Goal: Task Accomplishment & Management: Complete application form

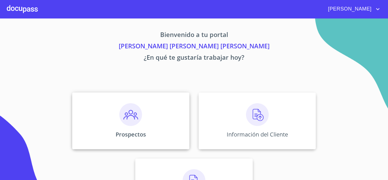
click at [163, 124] on div "Prospectos" at bounding box center [130, 120] width 117 height 57
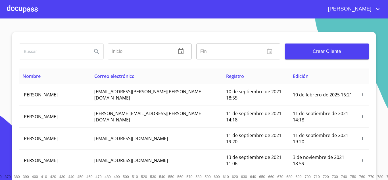
click at [330, 47] on button "Crear Cliente" at bounding box center [327, 51] width 84 height 16
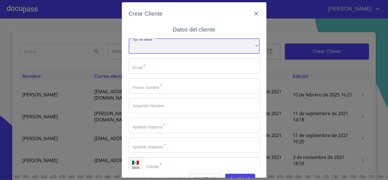
click at [229, 46] on div "​" at bounding box center [194, 46] width 131 height 15
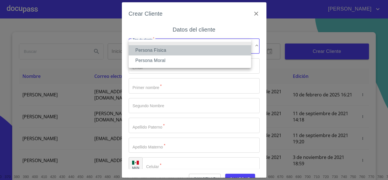
click at [208, 50] on li "Persona Física" at bounding box center [190, 50] width 122 height 10
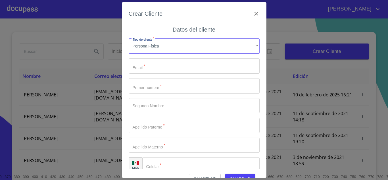
click at [184, 65] on input "Tipo de cliente   *" at bounding box center [194, 65] width 131 height 15
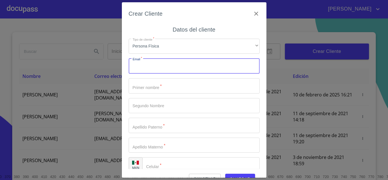
type input "C"
type input "cristian2641@gmail.com"
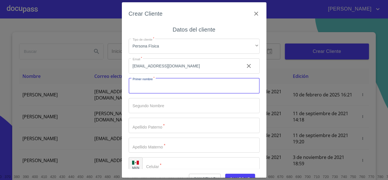
click at [163, 90] on input "Tipo de cliente   *" at bounding box center [194, 85] width 131 height 15
type input "c"
type input "[DEMOGRAPHIC_DATA]"
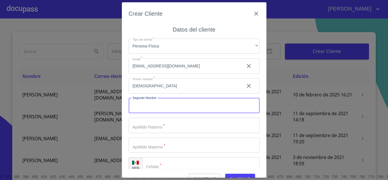
click at [181, 99] on input "Tipo de cliente   *" at bounding box center [194, 105] width 131 height 15
type input "YAEL"
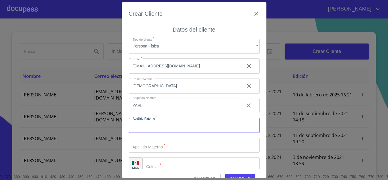
click at [174, 121] on input "Tipo de cliente   *" at bounding box center [194, 125] width 131 height 15
type input "[PERSON_NAME]"
click at [141, 146] on input "Tipo de cliente   *" at bounding box center [194, 145] width 131 height 15
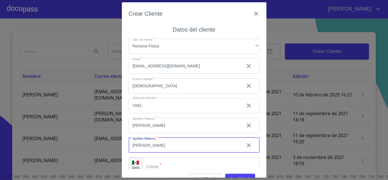
type input "[PERSON_NAME]"
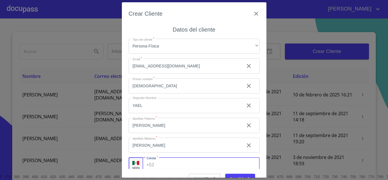
click at [153, 160] on div "+52 ​" at bounding box center [201, 164] width 117 height 15
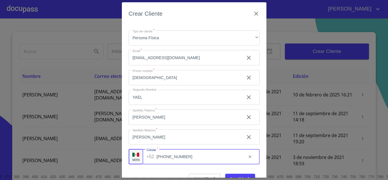
scroll to position [13, 0]
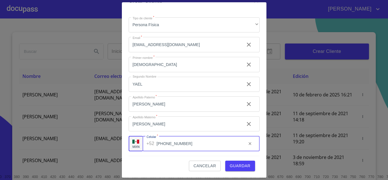
type input "[PHONE_NUMBER]"
click at [239, 165] on span "Guardar" at bounding box center [240, 165] width 21 height 7
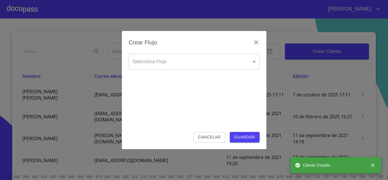
click at [215, 57] on body "MARIO JAVIER Inicio ​ Fin ​ Crear Cliente Nombre Correo electrónico Registro Ed…" at bounding box center [194, 90] width 388 height 180
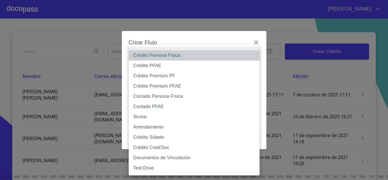
click at [198, 52] on li "Crédito Persona Física" at bounding box center [194, 55] width 131 height 10
type input "6009fb3c7d1714eb8809aa97"
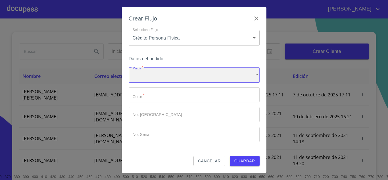
click at [174, 74] on div "​" at bounding box center [194, 74] width 131 height 15
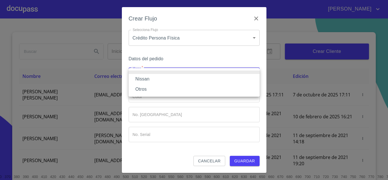
click at [175, 81] on li "Nissan" at bounding box center [194, 79] width 131 height 10
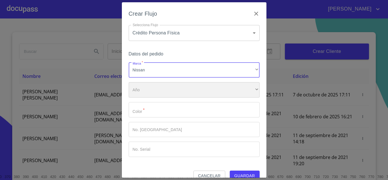
click at [173, 95] on div "​" at bounding box center [194, 89] width 131 height 15
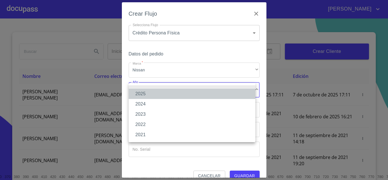
click at [173, 95] on li "2025" at bounding box center [192, 94] width 127 height 10
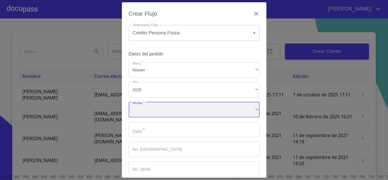
click at [172, 104] on div "​" at bounding box center [194, 109] width 131 height 15
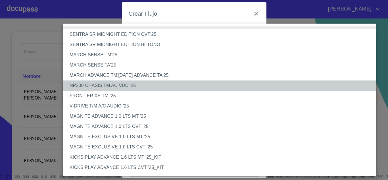
click at [115, 88] on li "NP300 CHASIS TM AC VDC '25" at bounding box center [221, 85] width 317 height 10
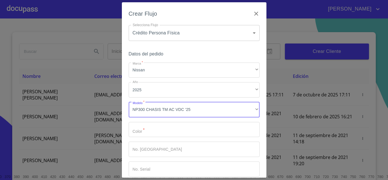
click at [161, 134] on input "Marca   *" at bounding box center [194, 129] width 131 height 15
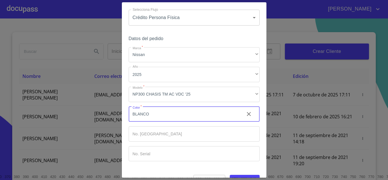
scroll to position [30, 0]
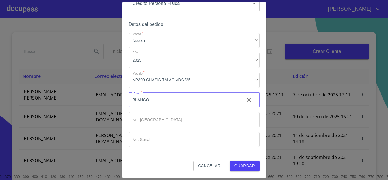
type input "BLANCO"
click at [234, 161] on button "Guardar" at bounding box center [245, 166] width 30 height 11
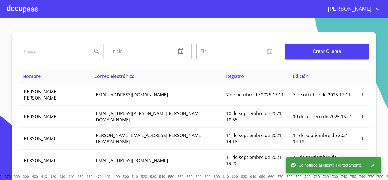
click at [31, 12] on div at bounding box center [22, 9] width 31 height 18
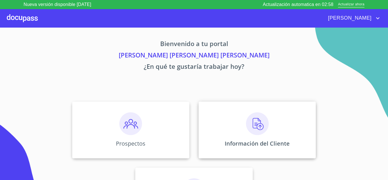
click at [246, 128] on img at bounding box center [257, 123] width 23 height 23
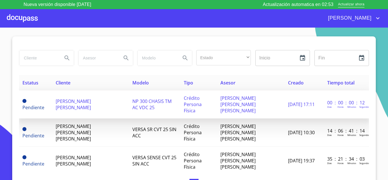
scroll to position [6, 0]
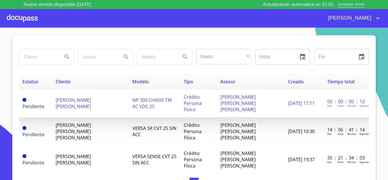
click at [91, 100] on span "[PERSON_NAME] [PERSON_NAME]" at bounding box center [73, 103] width 35 height 13
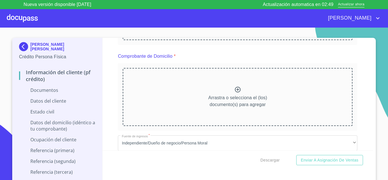
scroll to position [4, 0]
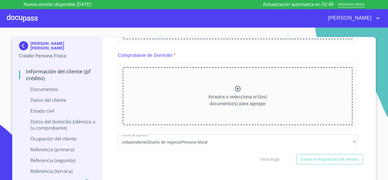
click at [59, 139] on p "Ocupación del Cliente" at bounding box center [57, 139] width 76 height 6
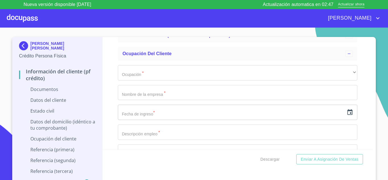
scroll to position [85, 0]
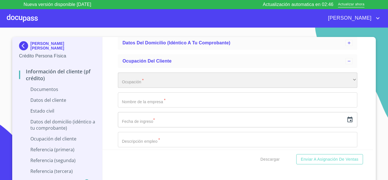
click at [253, 81] on div "​" at bounding box center [238, 79] width 240 height 15
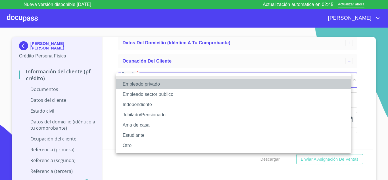
click at [209, 83] on li "Empleado privado" at bounding box center [233, 84] width 235 height 10
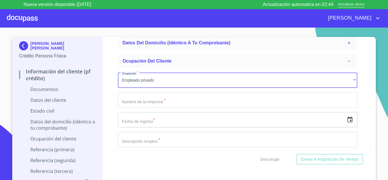
drag, startPoint x: 194, startPoint y: 111, endPoint x: 195, endPoint y: 106, distance: 4.7
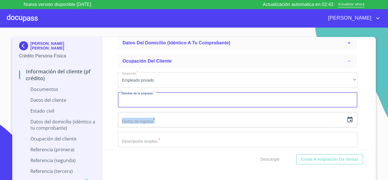
click at [198, 103] on input "Ocupación   *" at bounding box center [238, 99] width 240 height 15
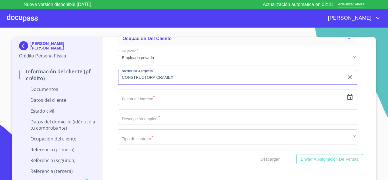
scroll to position [114, 0]
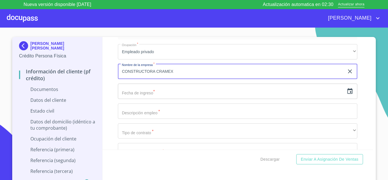
type input "CONSTRUCTORA CRAMEX"
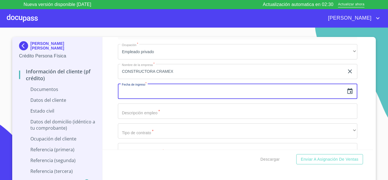
click at [196, 87] on input "text" at bounding box center [231, 91] width 226 height 15
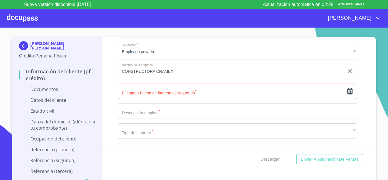
click at [348, 94] on icon "button" at bounding box center [350, 91] width 5 height 6
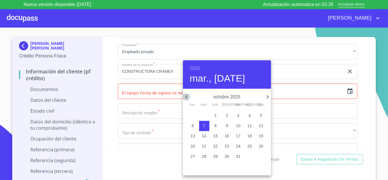
click at [187, 95] on icon "button" at bounding box center [186, 96] width 2 height 3
click at [197, 68] on h6 "2025" at bounding box center [195, 69] width 10 height 8
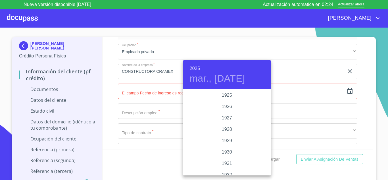
scroll to position [1103, 0]
click at [226, 105] on div "2023" at bounding box center [227, 106] width 88 height 11
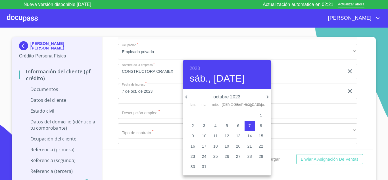
click at [187, 97] on icon "button" at bounding box center [186, 96] width 7 height 7
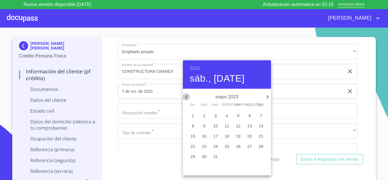
click at [187, 97] on icon "button" at bounding box center [186, 96] width 7 height 7
click at [194, 125] on span "3" at bounding box center [193, 126] width 10 height 6
type input "3 de abr. de 2023"
click at [149, 108] on div at bounding box center [194, 90] width 388 height 180
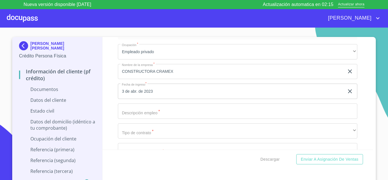
click at [149, 108] on input "Ocupación   *" at bounding box center [238, 110] width 240 height 15
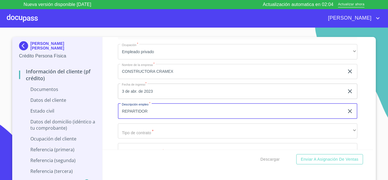
type input "REPARTIDOR"
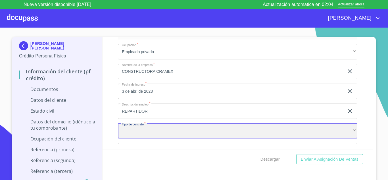
click at [151, 131] on div "​" at bounding box center [238, 130] width 240 height 15
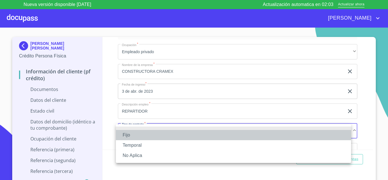
click at [147, 134] on li "Fijo" at bounding box center [233, 135] width 235 height 10
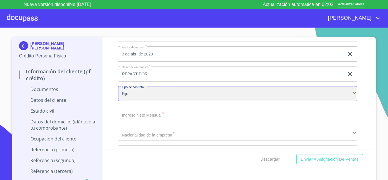
scroll to position [199, 0]
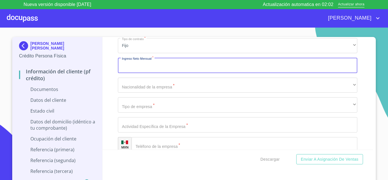
click at [160, 73] on input "Ocupación   *" at bounding box center [238, 65] width 240 height 15
type input "18600"
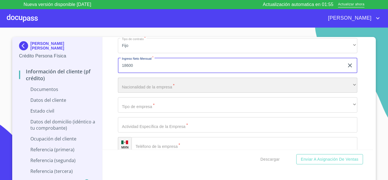
click at [156, 84] on div "​" at bounding box center [238, 85] width 240 height 15
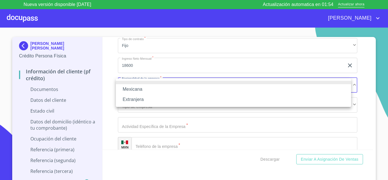
click at [156, 84] on li "Mexicana" at bounding box center [233, 89] width 235 height 10
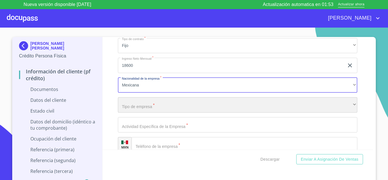
click at [149, 104] on div "​" at bounding box center [238, 104] width 240 height 15
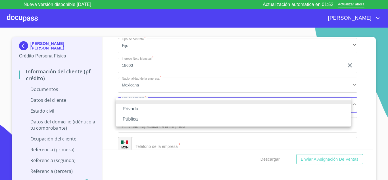
click at [146, 106] on li "Privada" at bounding box center [233, 109] width 235 height 10
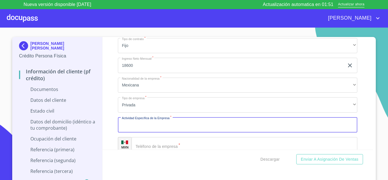
click at [139, 127] on input "Ocupación   *" at bounding box center [238, 124] width 240 height 15
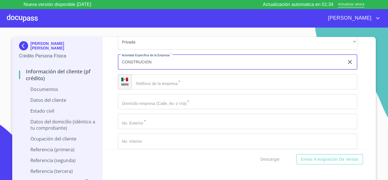
scroll to position [284, 0]
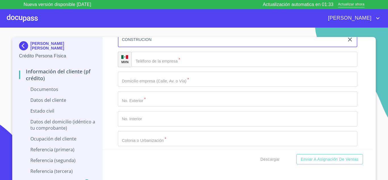
type input "CONSTRUCION"
click at [186, 64] on input "Ocupación   *" at bounding box center [245, 59] width 226 height 15
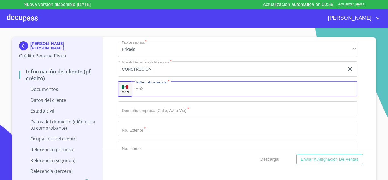
scroll to position [227, 0]
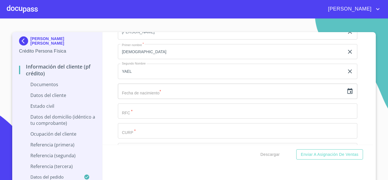
scroll to position [739, 0]
click at [137, 88] on input "text" at bounding box center [231, 91] width 226 height 15
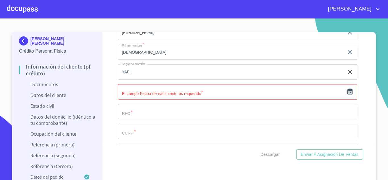
click at [347, 94] on icon "button" at bounding box center [350, 91] width 7 height 7
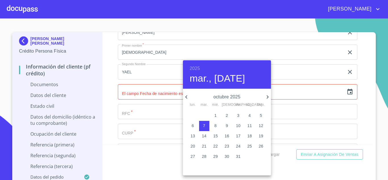
click at [194, 68] on h6 "2025" at bounding box center [195, 69] width 10 height 8
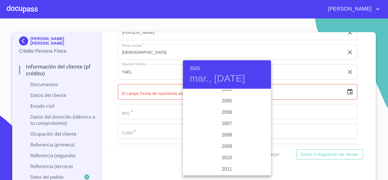
scroll to position [847, 0]
click at [228, 124] on div "2002" at bounding box center [227, 123] width 88 height 11
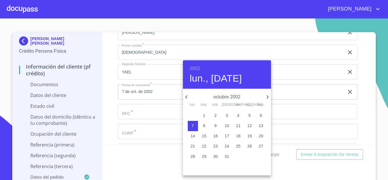
click at [227, 122] on button "10" at bounding box center [227, 126] width 10 height 10
type input "10 de oct. de 2002"
click at [132, 112] on div at bounding box center [194, 90] width 388 height 180
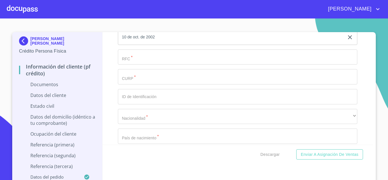
scroll to position [796, 0]
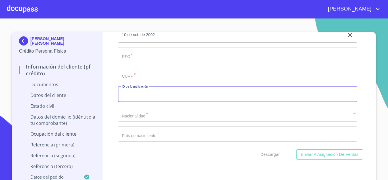
click at [151, 94] on input "Documento de identificación.   *" at bounding box center [238, 94] width 240 height 15
type input "3822127578787"
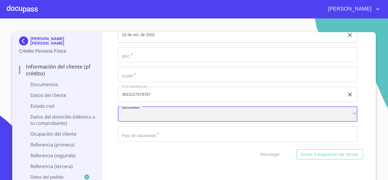
click at [163, 113] on div "​" at bounding box center [238, 114] width 240 height 15
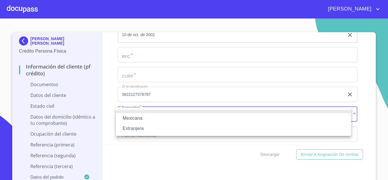
click at [161, 114] on li "Mexicana" at bounding box center [233, 118] width 235 height 10
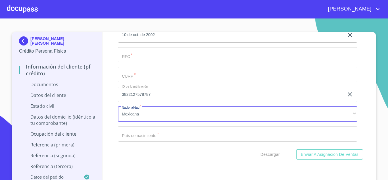
click at [156, 137] on input "Documento de identificación.   *" at bounding box center [238, 133] width 240 height 15
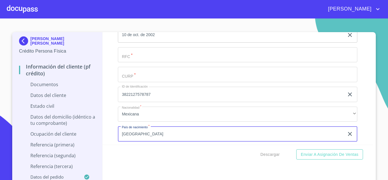
scroll to position [853, 0]
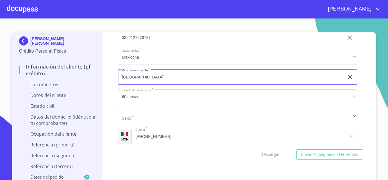
type input "[GEOGRAPHIC_DATA]"
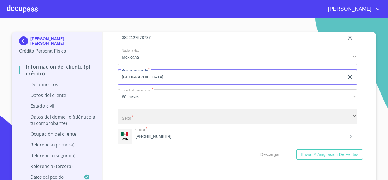
click at [160, 113] on div "​" at bounding box center [238, 116] width 240 height 15
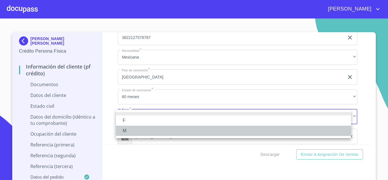
click at [152, 128] on li "M" at bounding box center [233, 131] width 235 height 10
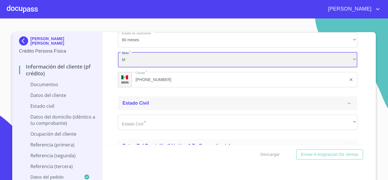
scroll to position [938, 0]
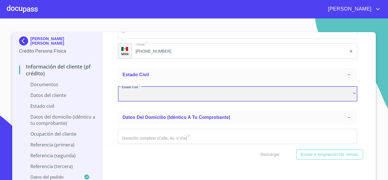
click at [161, 93] on div "​" at bounding box center [238, 93] width 240 height 15
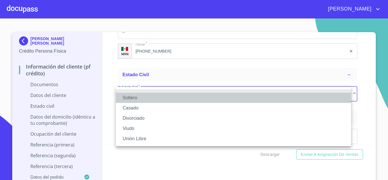
click at [156, 98] on li "Soltero" at bounding box center [233, 98] width 235 height 10
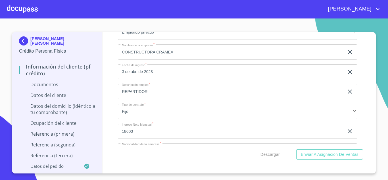
scroll to position [1279, 0]
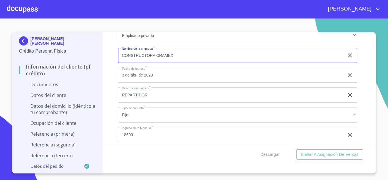
drag, startPoint x: 122, startPoint y: 56, endPoint x: 179, endPoint y: 56, distance: 56.8
click at [179, 56] on input "CONSTRUCTORA CRAMEX" at bounding box center [231, 55] width 226 height 15
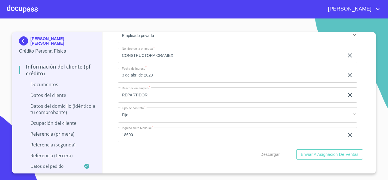
click at [60, 131] on p "Referencia (primera)" at bounding box center [57, 134] width 76 height 6
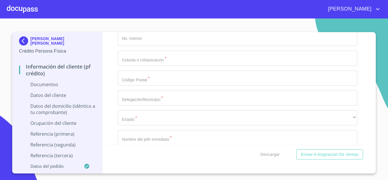
scroll to position [1570, 0]
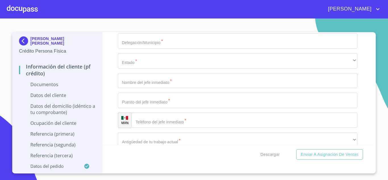
click at [55, 131] on p "Referencia (primera)" at bounding box center [57, 134] width 76 height 6
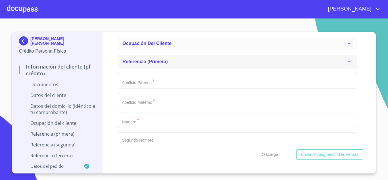
scroll to position [87, 0]
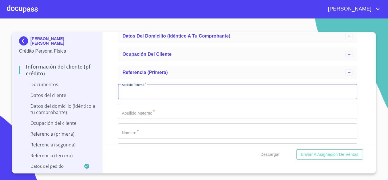
click at [145, 90] on input "Apellido Paterno   *" at bounding box center [238, 91] width 240 height 15
type input "E"
type input "[PERSON_NAME]"
click at [156, 106] on input "Apellido Paterno   *" at bounding box center [238, 111] width 240 height 15
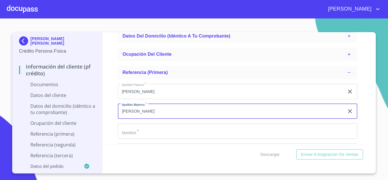
type input "[PERSON_NAME]"
click at [155, 130] on input "Apellido Paterno   *" at bounding box center [238, 130] width 240 height 15
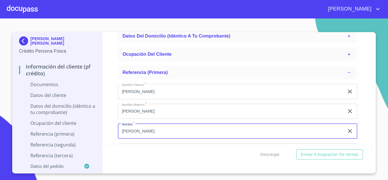
scroll to position [144, 0]
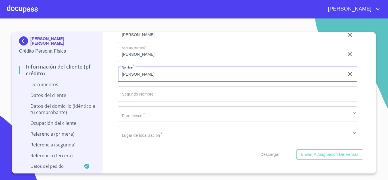
type input "[PERSON_NAME]"
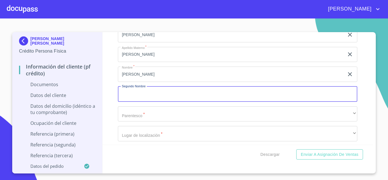
click at [156, 88] on input "Apellido Paterno   *" at bounding box center [238, 93] width 240 height 15
type input "[PERSON_NAME]"
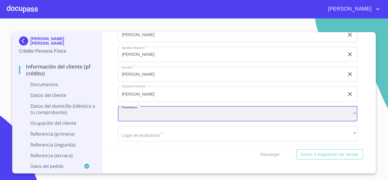
click at [145, 115] on div "​" at bounding box center [238, 113] width 240 height 15
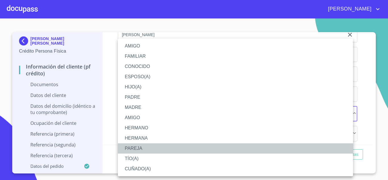
click at [133, 145] on li "PAREJA" at bounding box center [235, 148] width 235 height 10
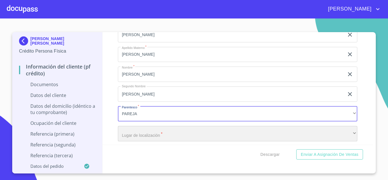
click at [138, 133] on div "​" at bounding box center [238, 133] width 240 height 15
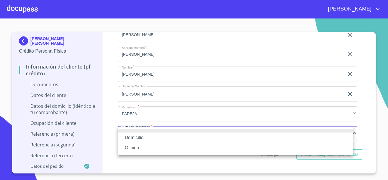
drag, startPoint x: 136, startPoint y: 146, endPoint x: 138, endPoint y: 140, distance: 6.5
click at [138, 140] on ul "Domicilio Oficina" at bounding box center [235, 141] width 235 height 28
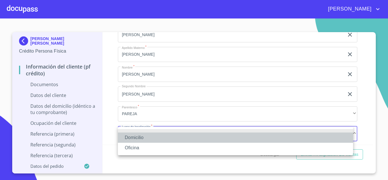
click at [138, 140] on li "Domicilio" at bounding box center [235, 137] width 235 height 10
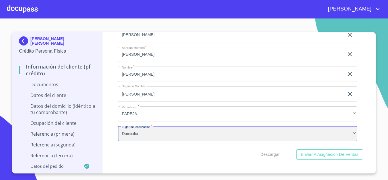
scroll to position [201, 0]
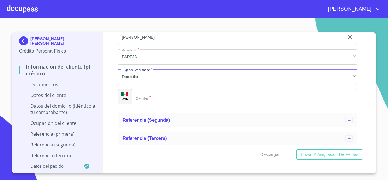
click at [142, 93] on div "​" at bounding box center [245, 96] width 226 height 15
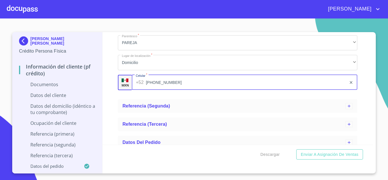
scroll to position [222, 0]
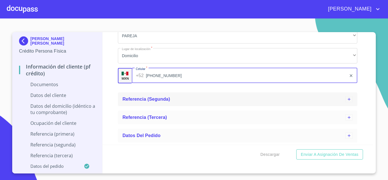
type input "[PHONE_NUMBER]"
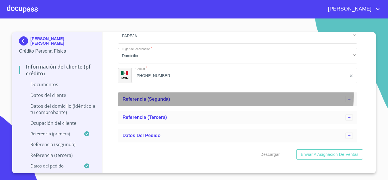
click at [147, 96] on div "Referencia (segunda)" at bounding box center [233, 99] width 223 height 7
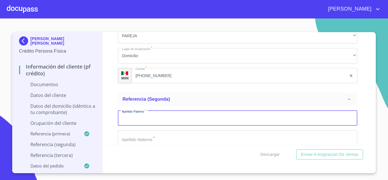
click at [137, 115] on input "Apellido Paterno   *" at bounding box center [238, 118] width 240 height 15
type input "[PERSON_NAME]"
click at [150, 140] on input "Apellido Paterno   *" at bounding box center [238, 137] width 240 height 15
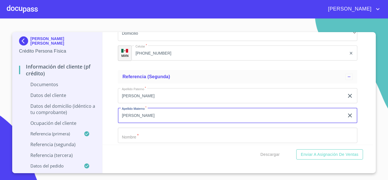
scroll to position [279, 0]
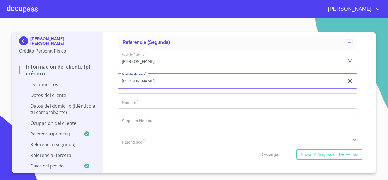
type input "[PERSON_NAME]"
click at [158, 103] on input "Apellido Paterno   *" at bounding box center [238, 100] width 240 height 15
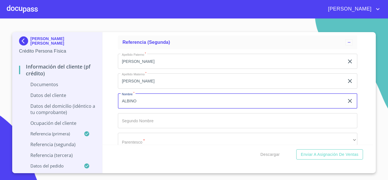
type input "ALBINO"
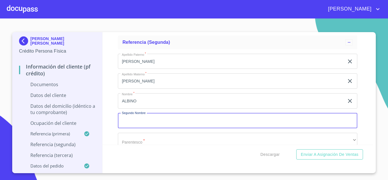
click at [149, 120] on input "Apellido Paterno   *" at bounding box center [238, 120] width 240 height 15
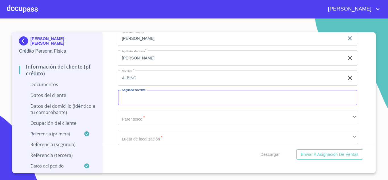
scroll to position [336, 0]
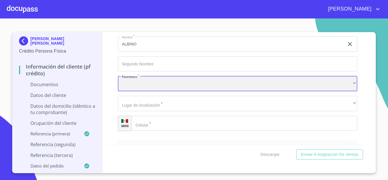
click at [160, 84] on div "​" at bounding box center [238, 83] width 240 height 15
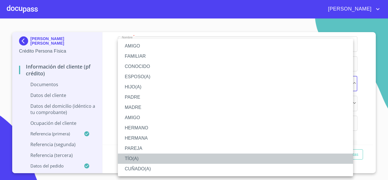
click at [139, 159] on li "TÍO(A)" at bounding box center [235, 158] width 235 height 10
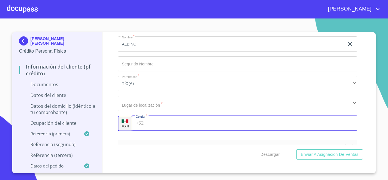
click at [145, 123] on div "+52 ​" at bounding box center [245, 123] width 226 height 15
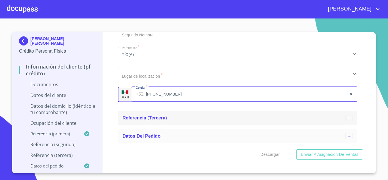
scroll to position [365, 0]
type input "[PHONE_NUMBER]"
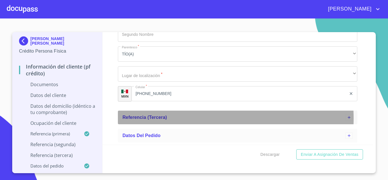
click at [165, 119] on span "Referencia (tercera)" at bounding box center [144, 117] width 45 height 5
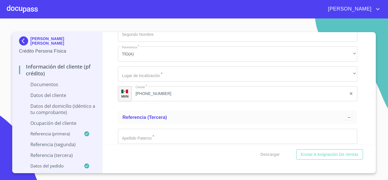
scroll to position [450, 0]
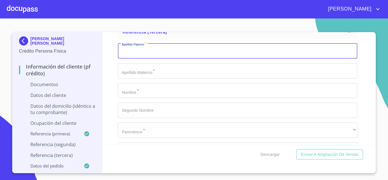
click at [144, 51] on input "Apellido Paterno   *" at bounding box center [238, 50] width 240 height 15
type input "[PERSON_NAME]"
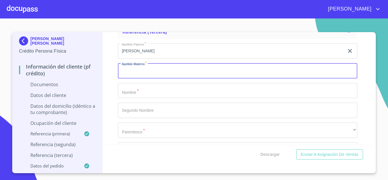
click at [140, 69] on input "Apellido Paterno   *" at bounding box center [238, 70] width 240 height 15
type input "[PERSON_NAME]"
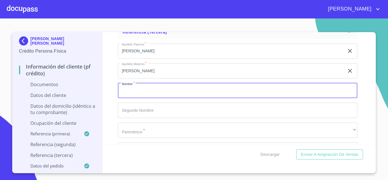
click at [127, 86] on input "Apellido Paterno   *" at bounding box center [238, 90] width 240 height 15
click at [138, 114] on input "Apellido Paterno   *" at bounding box center [238, 110] width 240 height 15
click at [134, 91] on input "[PERSON_NAME]" at bounding box center [231, 90] width 226 height 15
type input "[PERSON_NAME]"
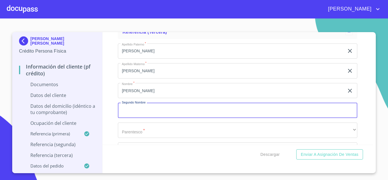
click at [139, 106] on input "Apellido Paterno   *" at bounding box center [238, 110] width 240 height 15
type input "[PERSON_NAME]"
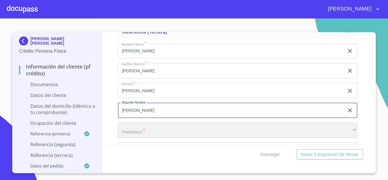
click at [142, 133] on div "​" at bounding box center [238, 129] width 240 height 15
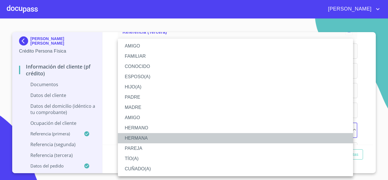
click at [134, 135] on li "HERMANA" at bounding box center [235, 138] width 235 height 10
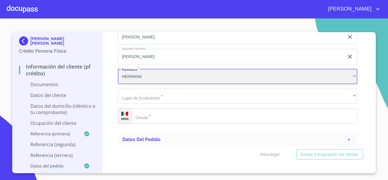
scroll to position [508, 0]
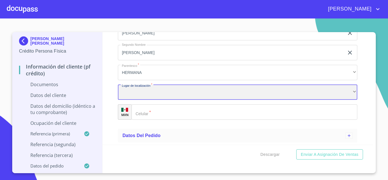
click at [154, 93] on div "​" at bounding box center [238, 92] width 240 height 15
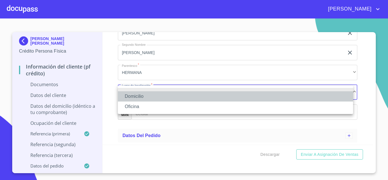
click at [149, 101] on li "Domicilio" at bounding box center [235, 96] width 235 height 10
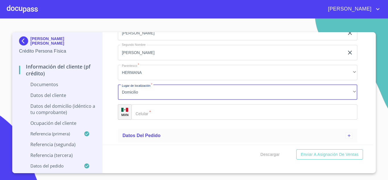
click at [147, 108] on input "Apellido Paterno   *" at bounding box center [245, 111] width 226 height 15
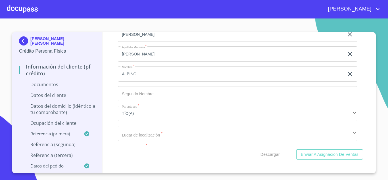
scroll to position [338, 0]
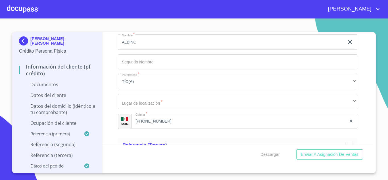
type input "[PHONE_NUMBER]"
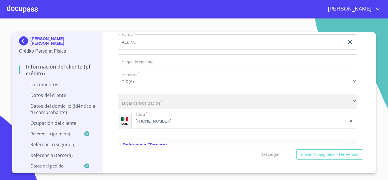
click at [160, 101] on div "​" at bounding box center [238, 101] width 240 height 15
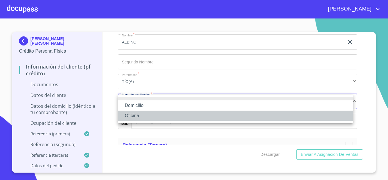
click at [142, 112] on li "Oficina" at bounding box center [235, 116] width 235 height 10
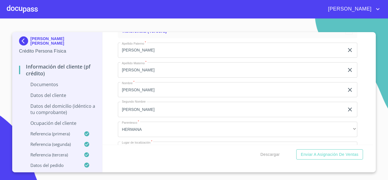
scroll to position [508, 0]
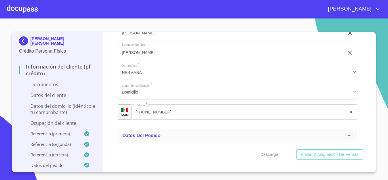
click at [65, 121] on p "Ocupación del Cliente" at bounding box center [57, 123] width 76 height 6
click at [62, 105] on p "Datos del domicilio (idéntico a tu comprobante)" at bounding box center [57, 109] width 76 height 13
click at [38, 87] on p "Documentos" at bounding box center [57, 84] width 76 height 6
click at [66, 119] on div "Datos del domicilio (idéntico a tu comprobante)" at bounding box center [57, 111] width 76 height 17
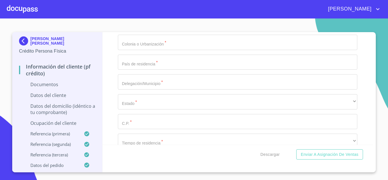
scroll to position [142, 0]
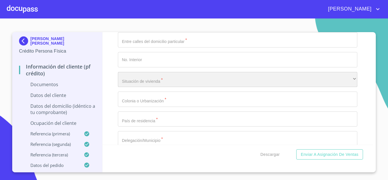
drag, startPoint x: 34, startPoint y: 89, endPoint x: 262, endPoint y: 73, distance: 228.5
click at [262, 73] on div "​" at bounding box center [238, 79] width 240 height 15
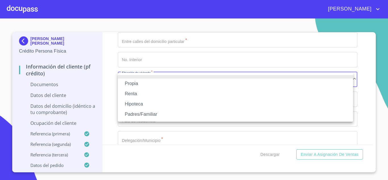
click at [61, 111] on div at bounding box center [194, 90] width 388 height 180
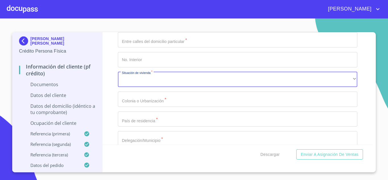
click at [49, 124] on p "Ocupación del Cliente" at bounding box center [57, 123] width 76 height 6
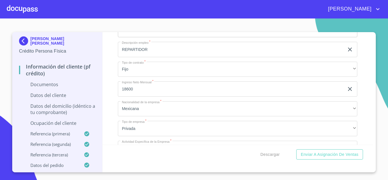
scroll to position [227, 0]
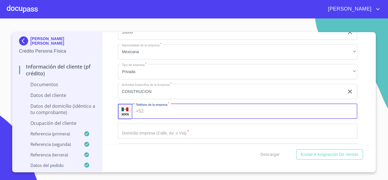
click at [138, 113] on div "+52 ​" at bounding box center [245, 111] width 226 height 15
type input "[PHONE_NUMBER]"
click at [134, 128] on input "Ocupación   *" at bounding box center [238, 131] width 240 height 15
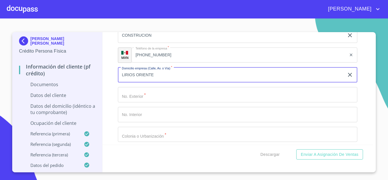
scroll to position [284, 0]
type input "LIRIOS ORIENTE"
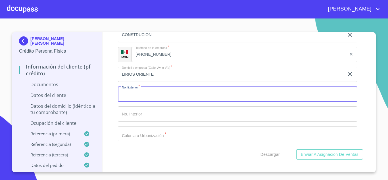
click at [159, 97] on input "Ocupación   *" at bounding box center [238, 93] width 240 height 15
type input "602"
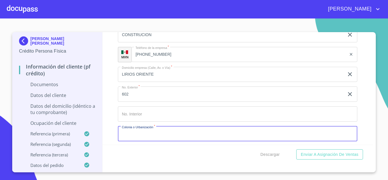
click at [165, 137] on input "Ocupación   *" at bounding box center [238, 133] width 240 height 15
type input "C"
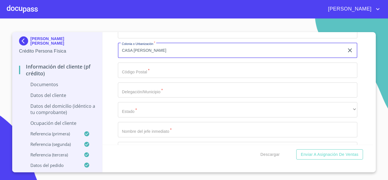
scroll to position [369, 0]
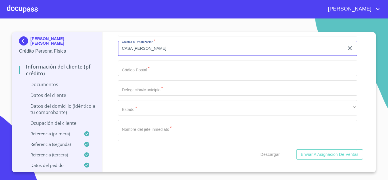
type input "CASA [PERSON_NAME]"
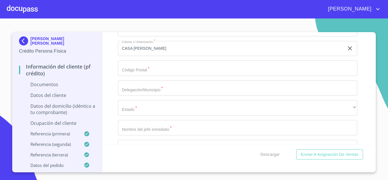
click at [152, 70] on input "Ocupación   *" at bounding box center [238, 68] width 240 height 15
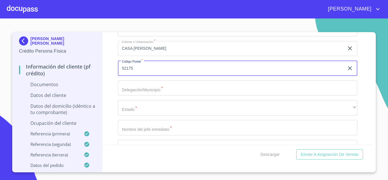
type input "52175"
click at [134, 84] on input "Ocupación   *" at bounding box center [238, 87] width 240 height 15
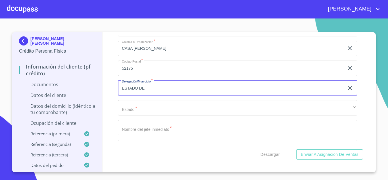
click at [154, 84] on input "ESTADO DE" at bounding box center [231, 87] width 226 height 15
type input "E"
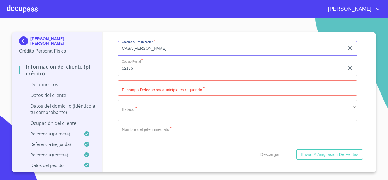
click at [177, 53] on input "CASA [PERSON_NAME]" at bounding box center [231, 48] width 226 height 15
type input "CASA [PERSON_NAME]"
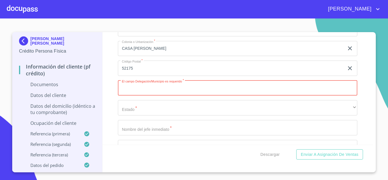
click at [174, 84] on input "Ocupación   *" at bounding box center [238, 87] width 240 height 15
type input ","
type input "METEPEC"
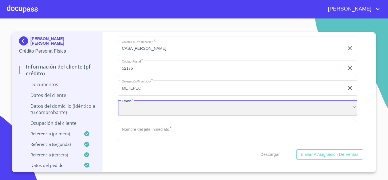
click at [174, 103] on div "​" at bounding box center [238, 107] width 240 height 15
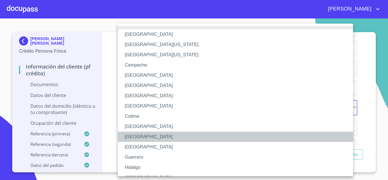
click at [160, 139] on li "[GEOGRAPHIC_DATA]" at bounding box center [238, 137] width 240 height 10
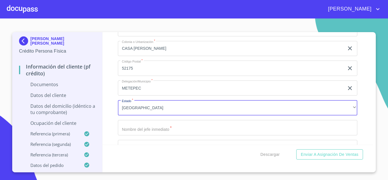
click at [140, 132] on input "Ocupación   *" at bounding box center [238, 127] width 240 height 15
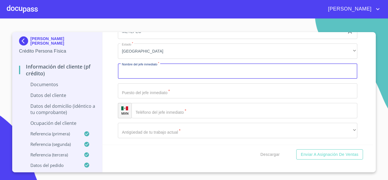
scroll to position [426, 0]
type input "[PERSON_NAME]"
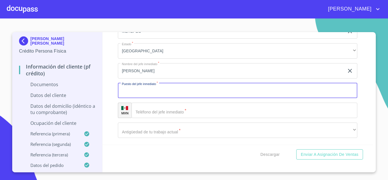
click at [135, 88] on input "Ocupación   *" at bounding box center [238, 90] width 240 height 15
type input "JEFE DIRECTO"
click at [161, 115] on input "Ocupación   *" at bounding box center [245, 110] width 226 height 15
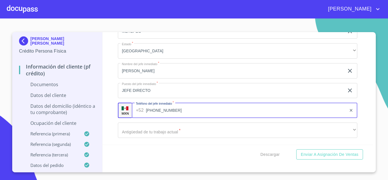
type input "[PHONE_NUMBER]"
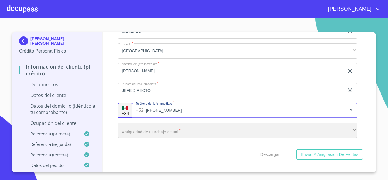
click at [129, 128] on div "​" at bounding box center [238, 129] width 240 height 15
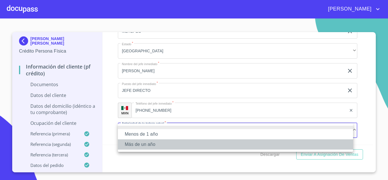
click at [131, 143] on li "Más de un año" at bounding box center [235, 144] width 235 height 10
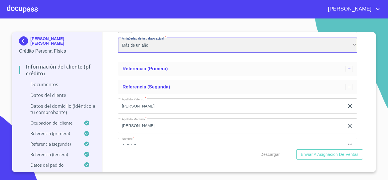
scroll to position [512, 0]
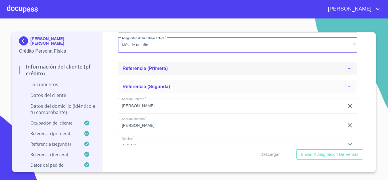
click at [157, 68] on span "Referencia (primera)" at bounding box center [144, 68] width 45 height 5
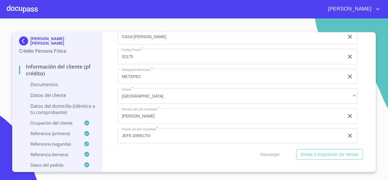
scroll to position [369, 0]
